Goal: Navigation & Orientation: Find specific page/section

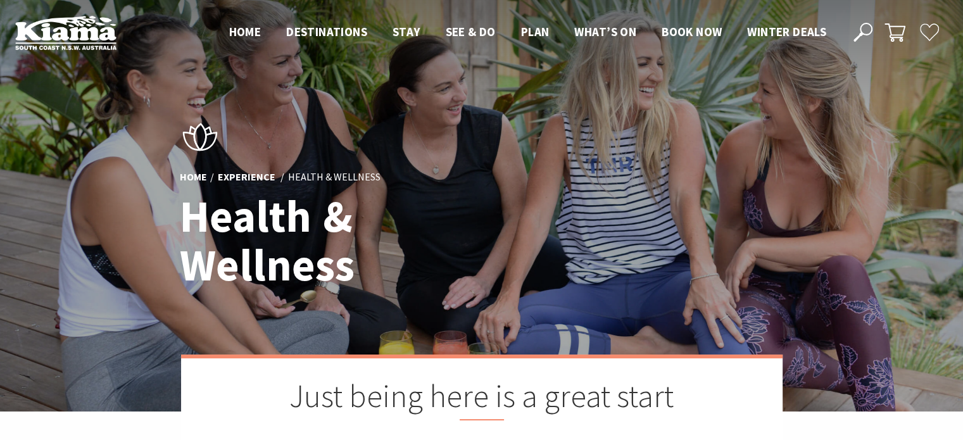
scroll to position [478, 978]
